Goal: Browse casually: Explore the website without a specific task or goal

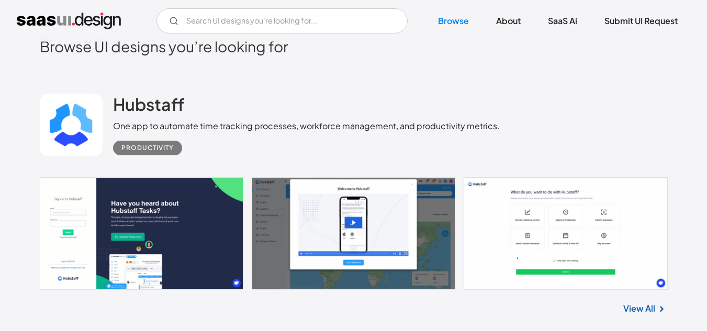
scroll to position [262, 0]
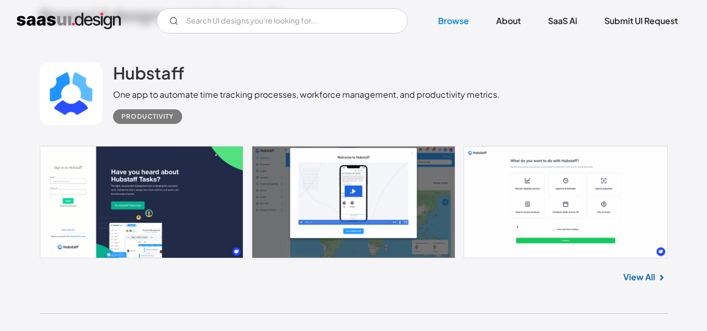
click at [204, 228] on link at bounding box center [354, 202] width 628 height 112
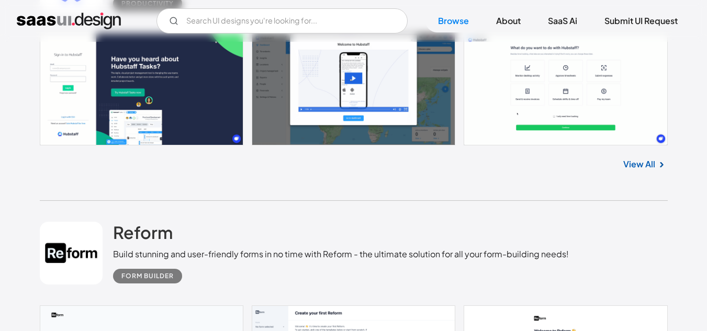
scroll to position [419, 0]
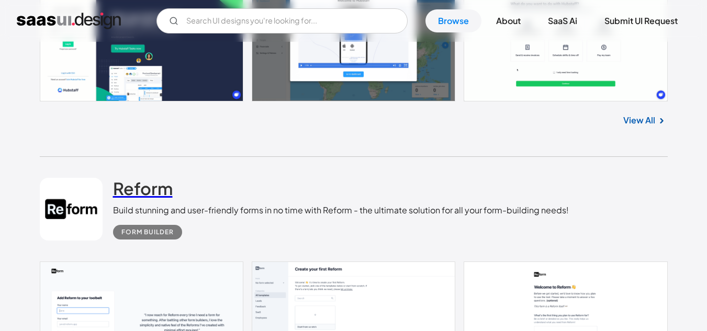
click at [148, 195] on h2 "Reform" at bounding box center [143, 188] width 60 height 21
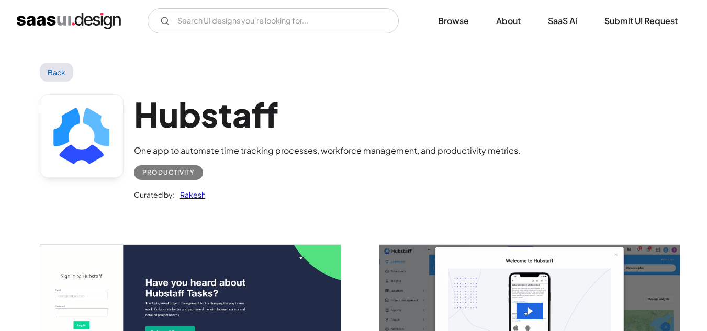
click at [245, 281] on img "open lightbox" at bounding box center [190, 327] width 300 height 165
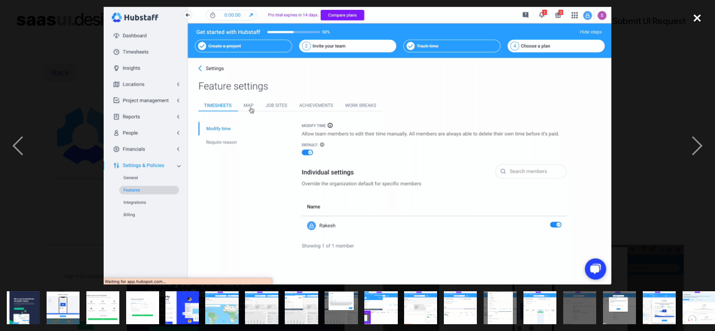
click at [692, 16] on div "close lightbox" at bounding box center [697, 18] width 36 height 23
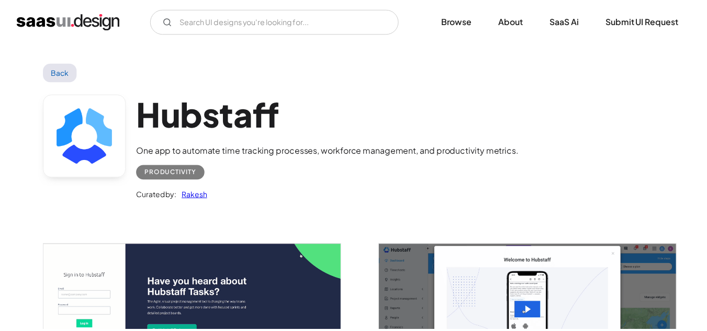
scroll to position [79, 0]
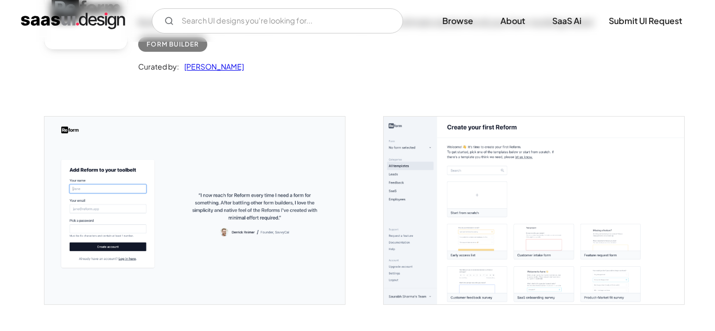
scroll to position [157, 0]
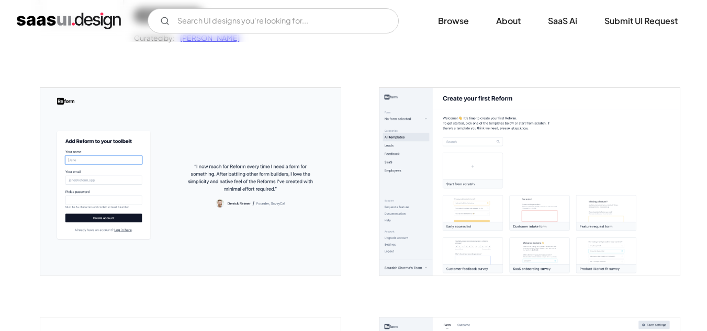
click at [215, 189] on img "open lightbox" at bounding box center [190, 182] width 300 height 188
